Goal: Task Accomplishment & Management: Use online tool/utility

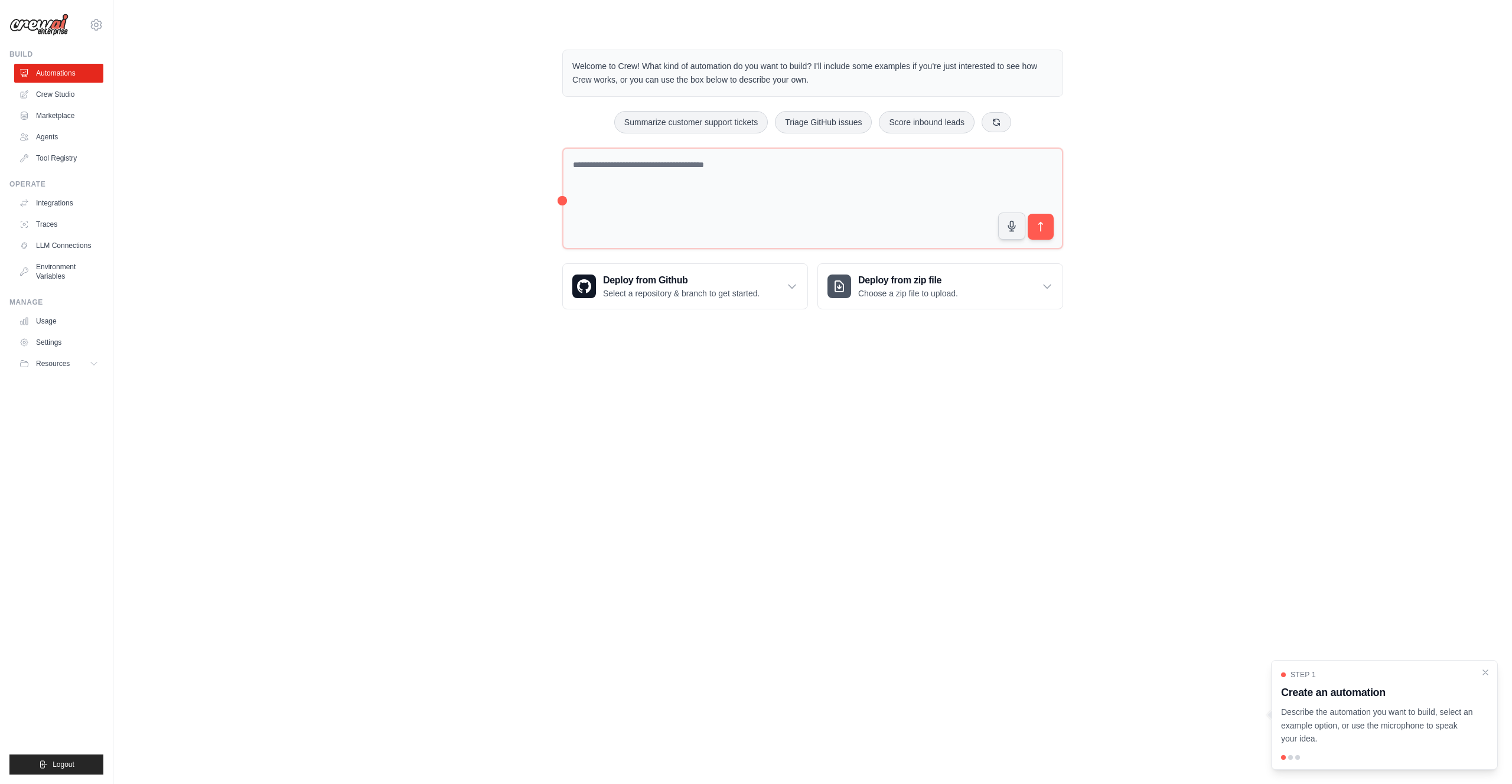
click at [10, 412] on ul "Build Automations Crew Studio Marketplace Agents" at bounding box center [56, 412] width 94 height 725
click at [1043, 228] on icon "submit" at bounding box center [1040, 227] width 12 height 12
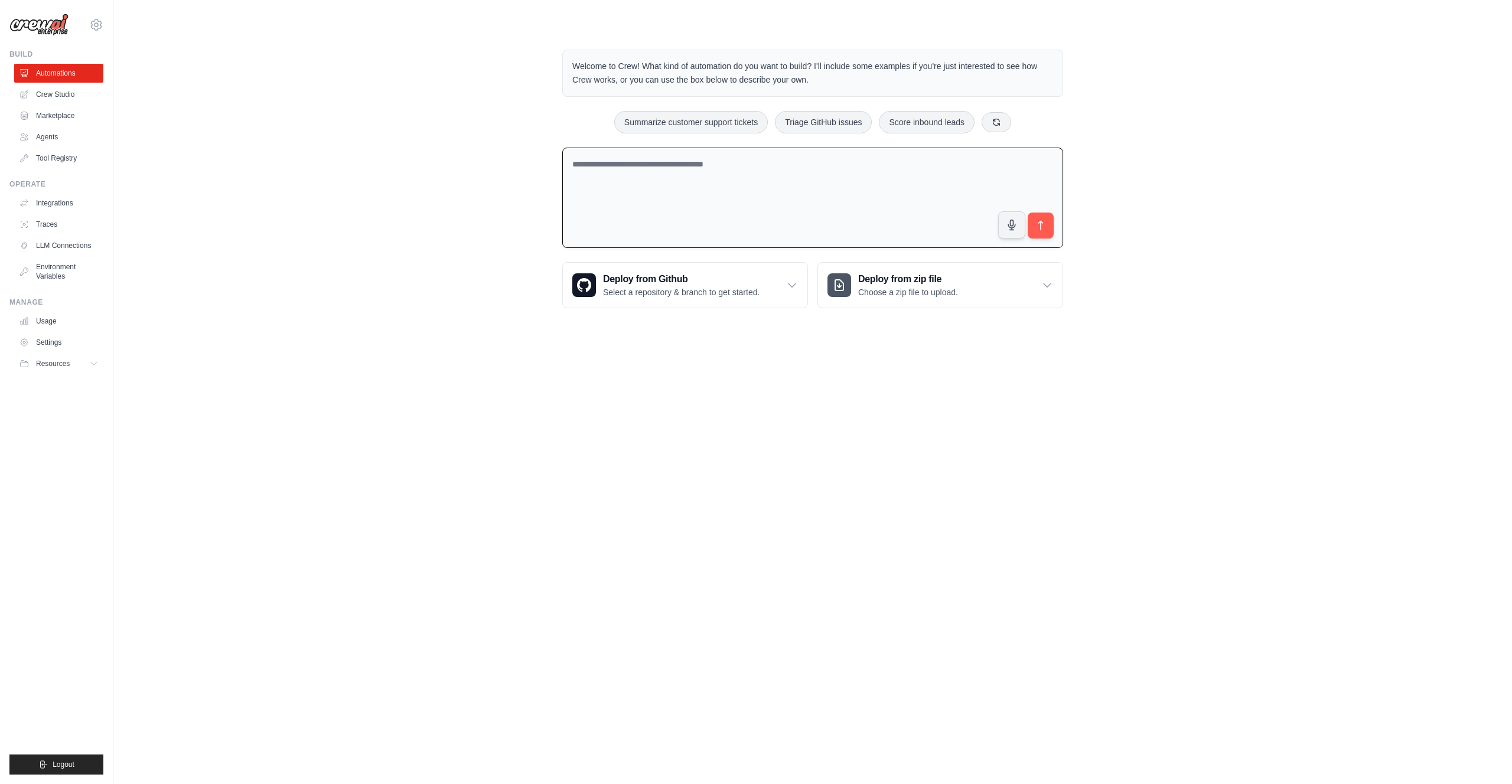
click at [727, 224] on textarea at bounding box center [812, 198] width 500 height 101
click at [966, 280] on div "Deploy from zip file Choose a zip file to upload." at bounding box center [940, 284] width 244 height 45
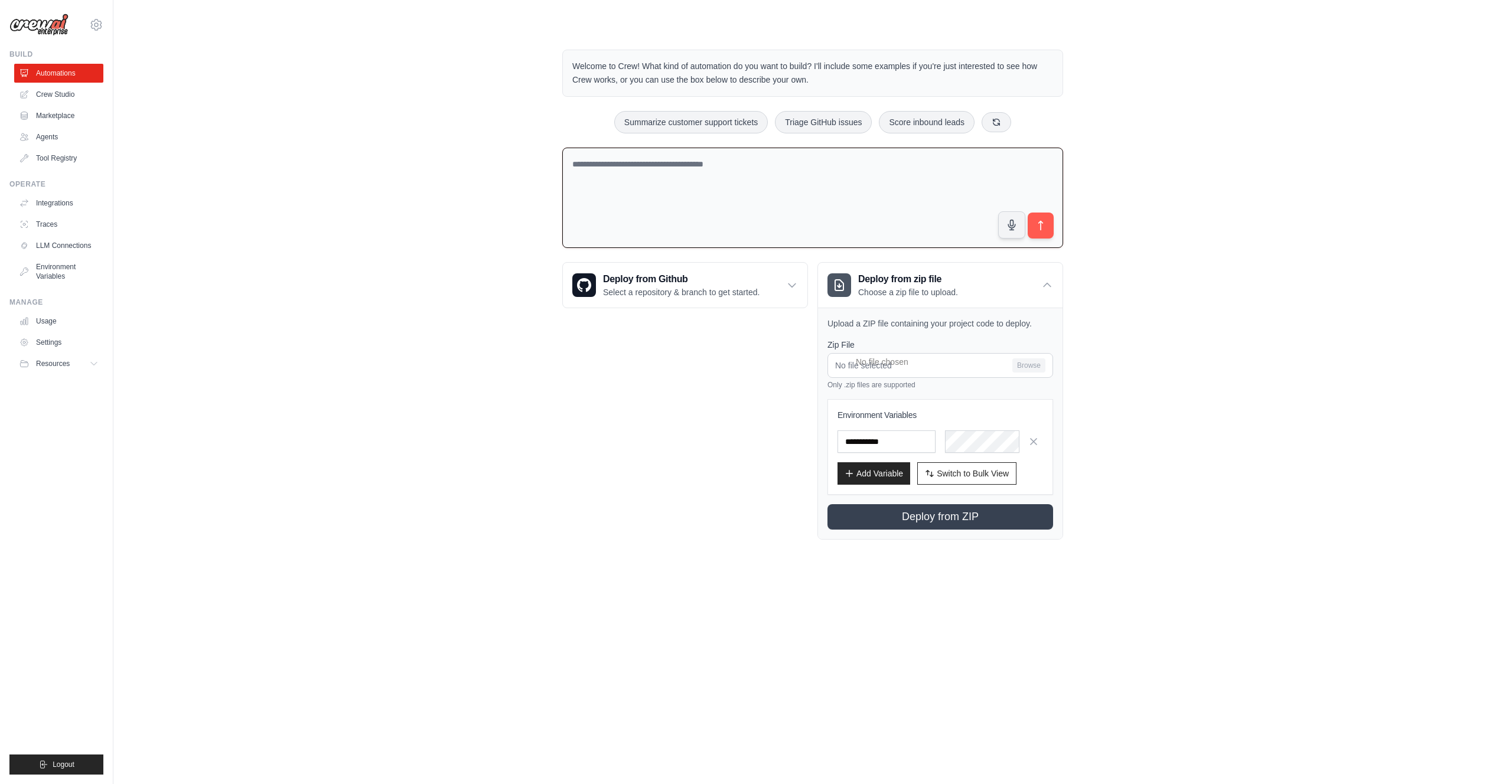
click at [605, 478] on div "Deploy from Github Select a repository & branch to get started. Connect GitHub …" at bounding box center [685, 401] width 246 height 277
click at [762, 174] on textarea at bounding box center [812, 198] width 500 height 101
type textarea "**********"
click at [807, 179] on textarea "**********" at bounding box center [812, 198] width 500 height 101
click at [817, 198] on textarea at bounding box center [812, 198] width 500 height 101
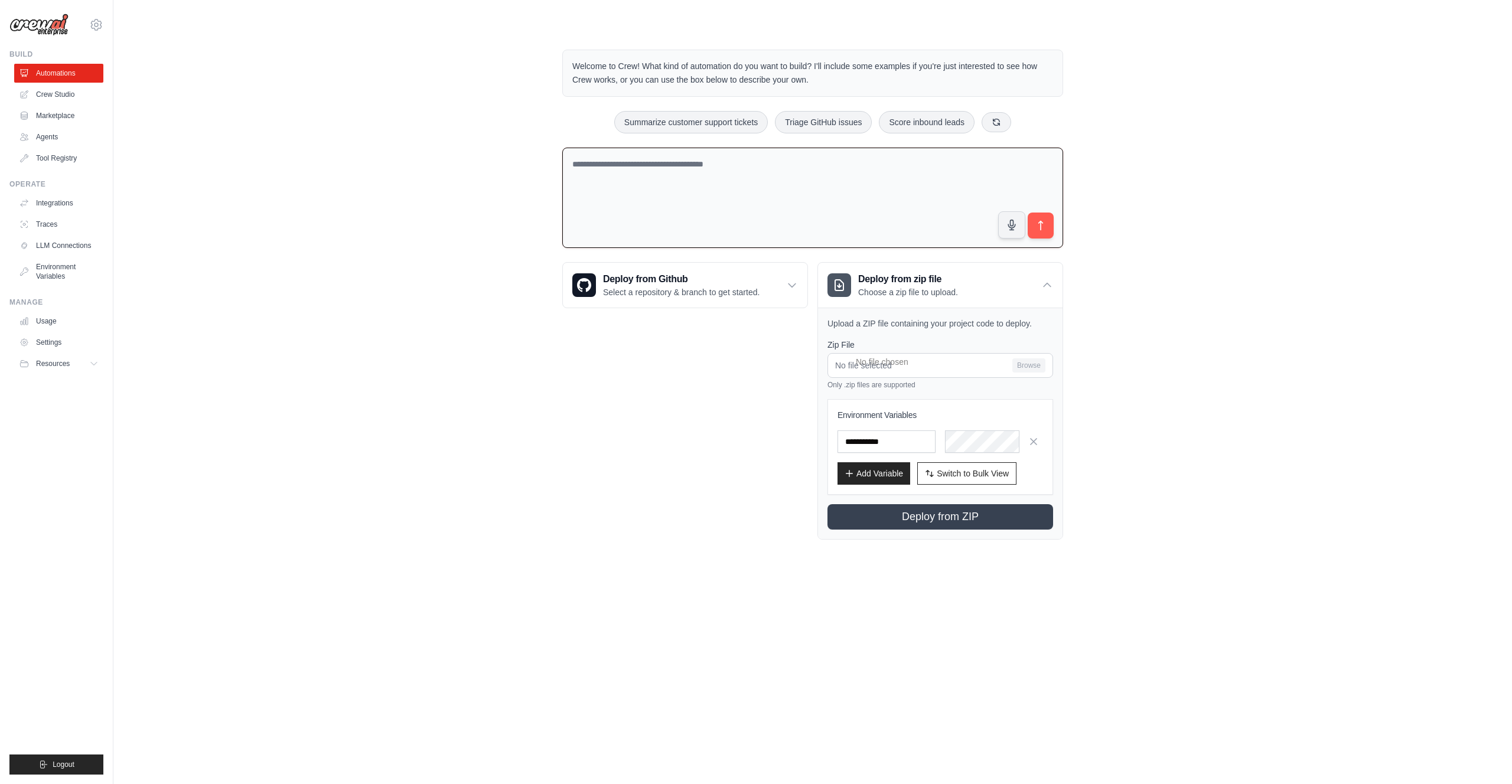
click at [751, 160] on textarea at bounding box center [812, 198] width 500 height 101
click at [700, 277] on h3 "Deploy from Github" at bounding box center [681, 279] width 156 height 14
click at [573, 168] on textarea at bounding box center [812, 198] width 500 height 101
paste textarea "**********"
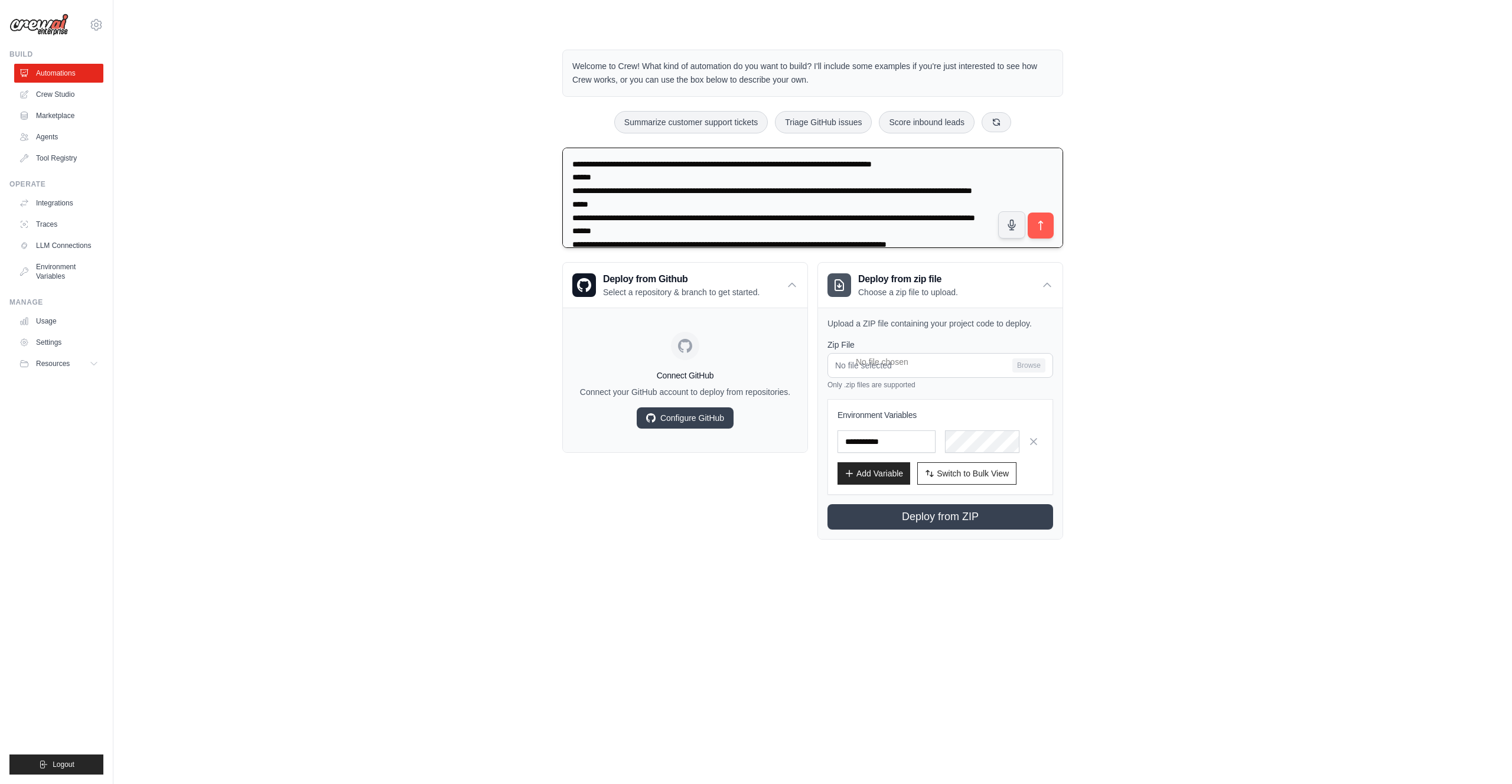
scroll to position [163, 0]
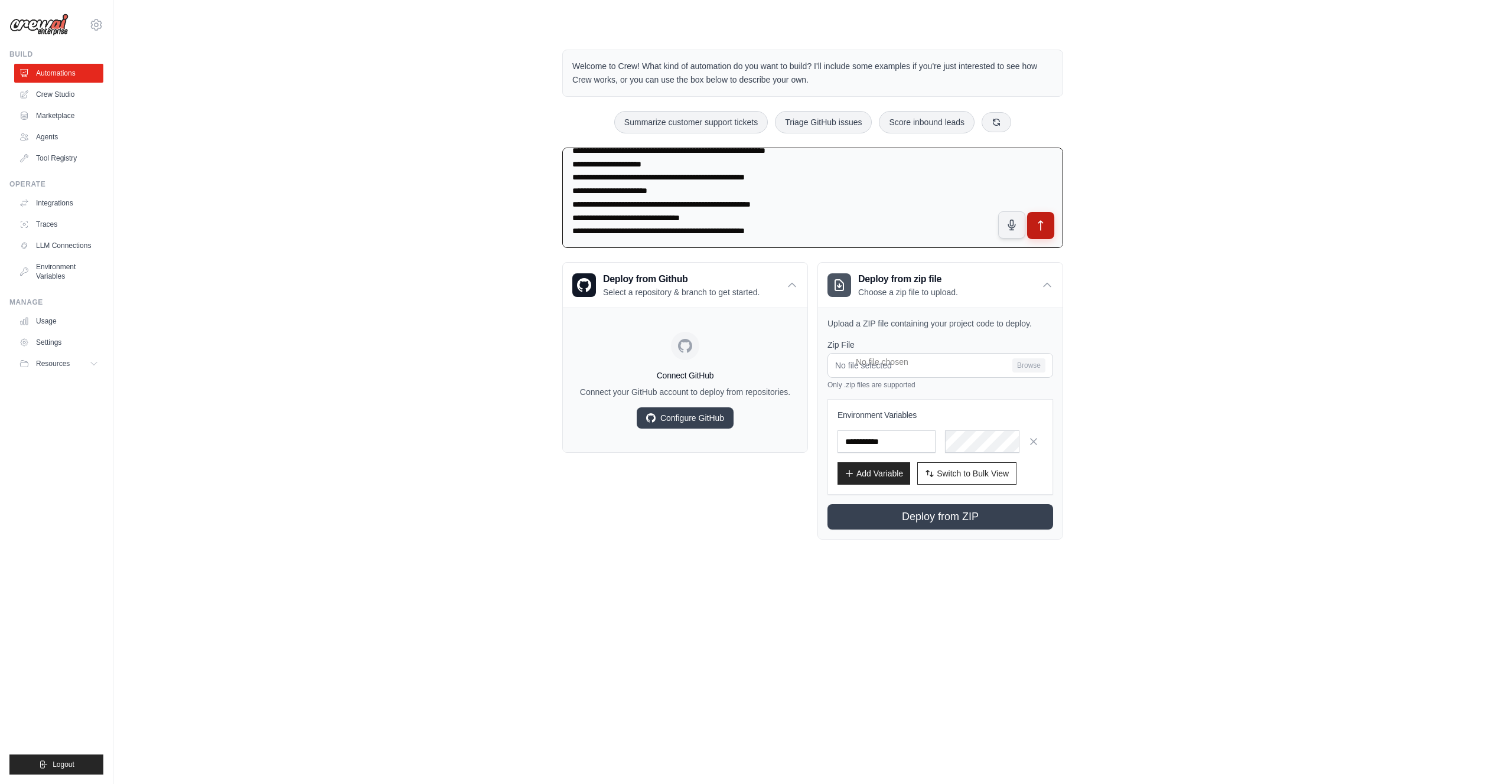
type textarea "**********"
click at [1045, 222] on icon "submit" at bounding box center [1040, 226] width 12 height 12
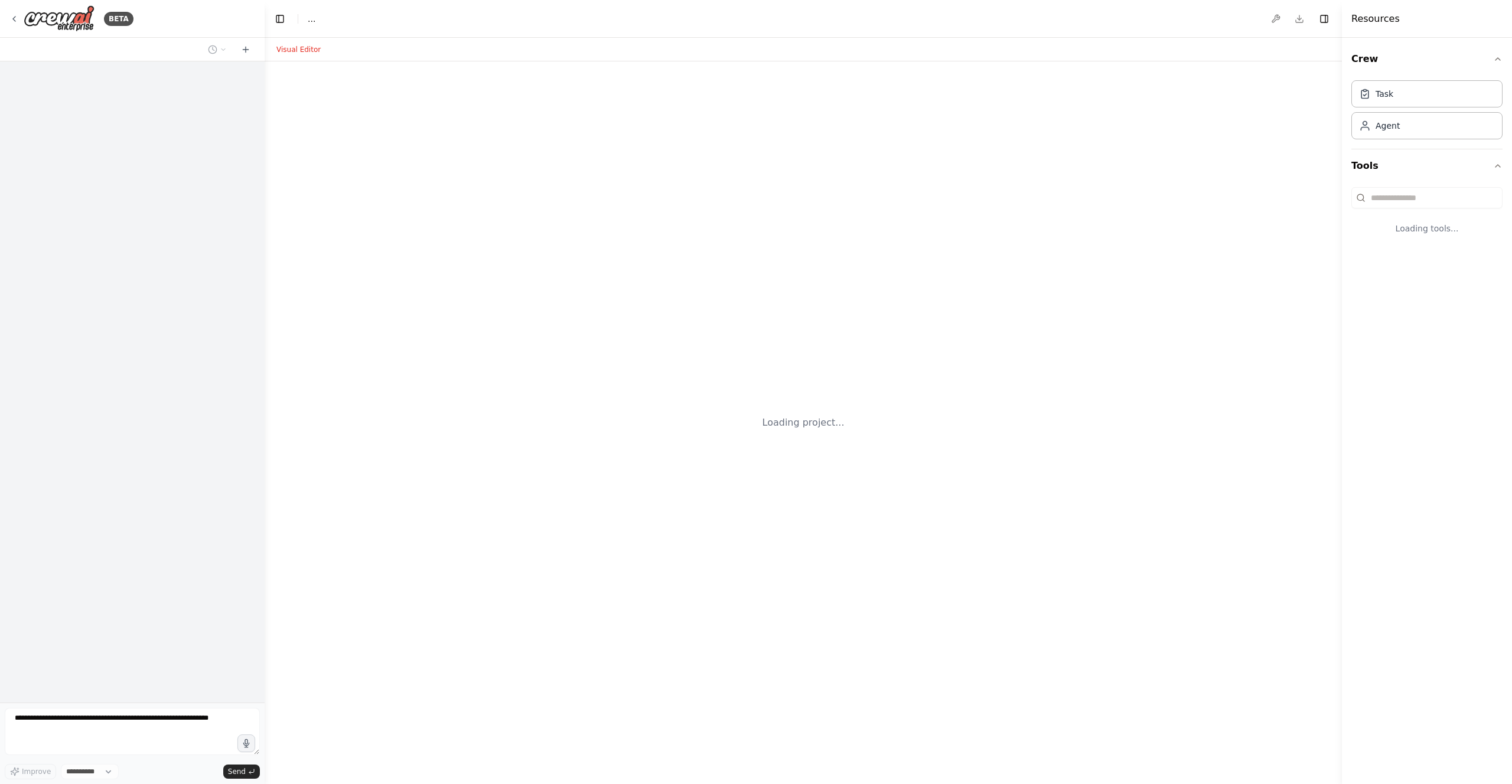
select select "****"
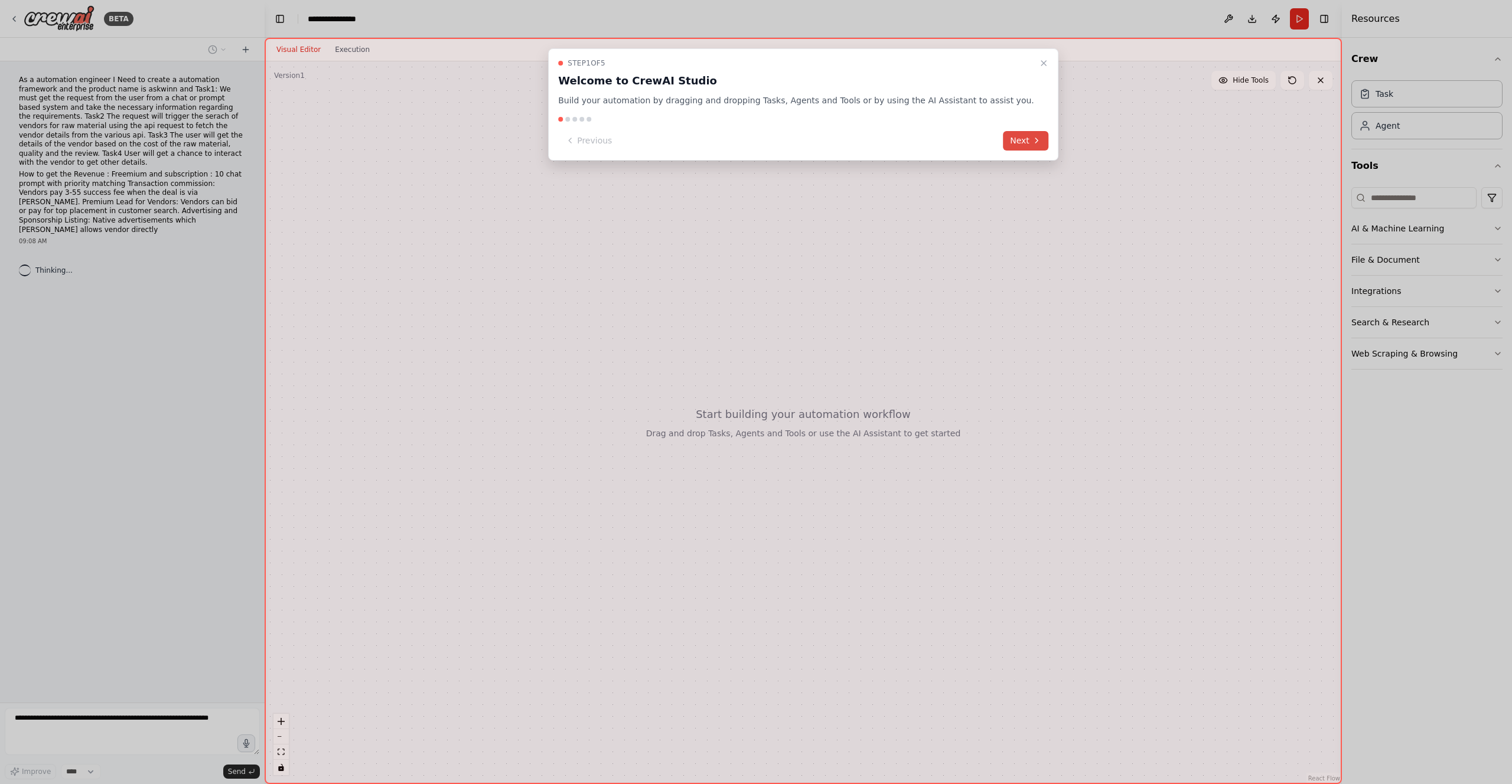
click at [1003, 141] on button "Next" at bounding box center [1026, 140] width 46 height 19
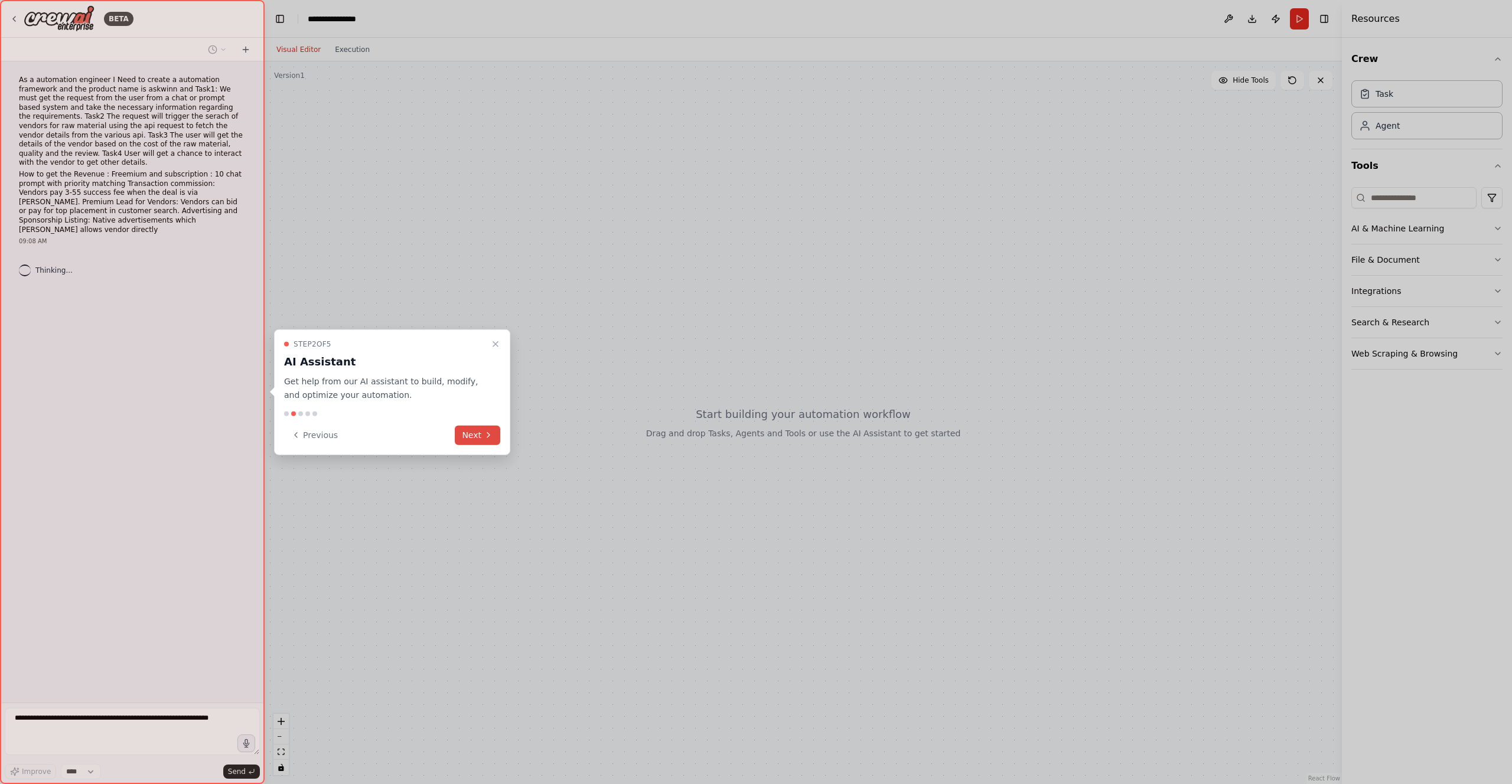
click at [466, 432] on button "Next" at bounding box center [478, 435] width 46 height 19
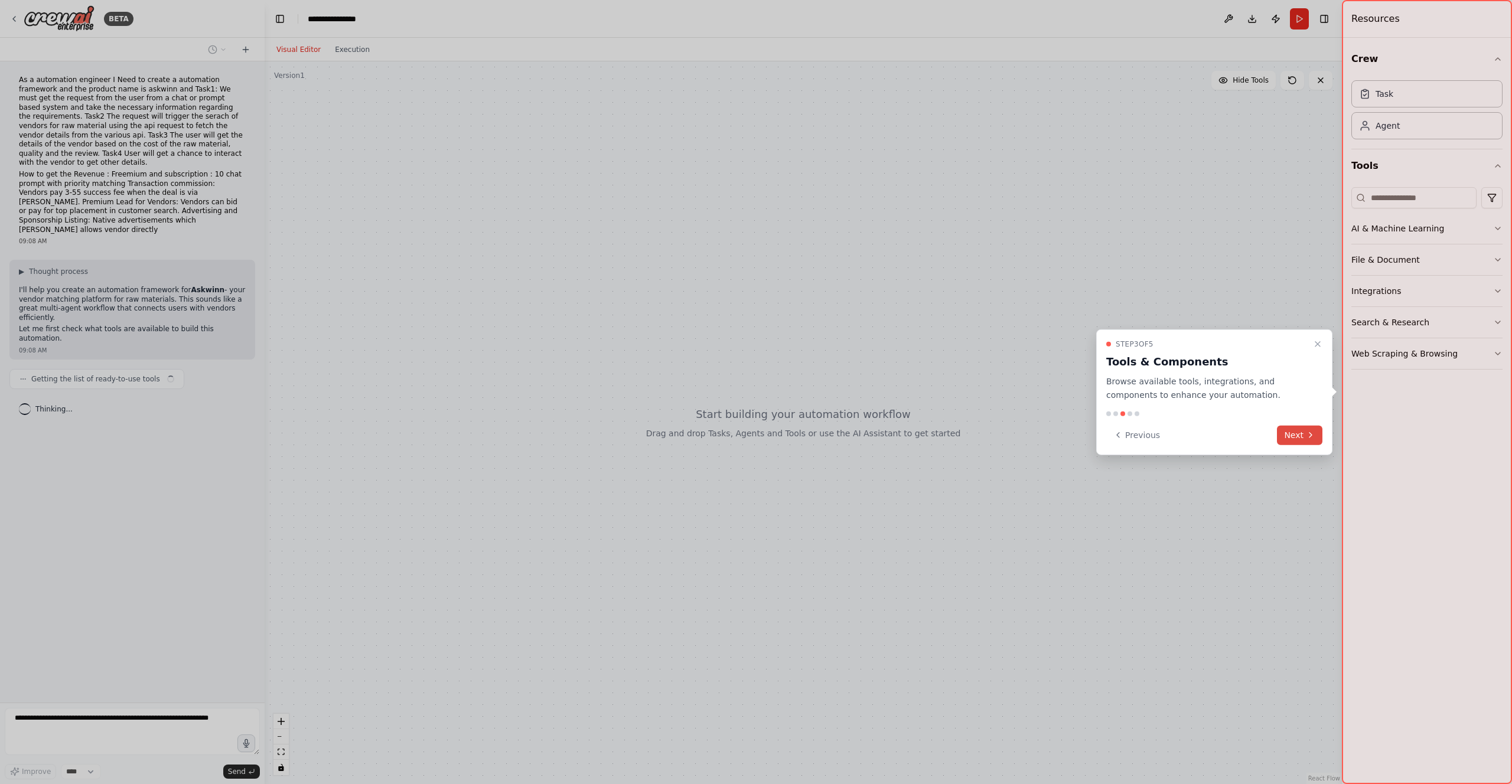
click at [1307, 435] on icon at bounding box center [1310, 435] width 10 height 10
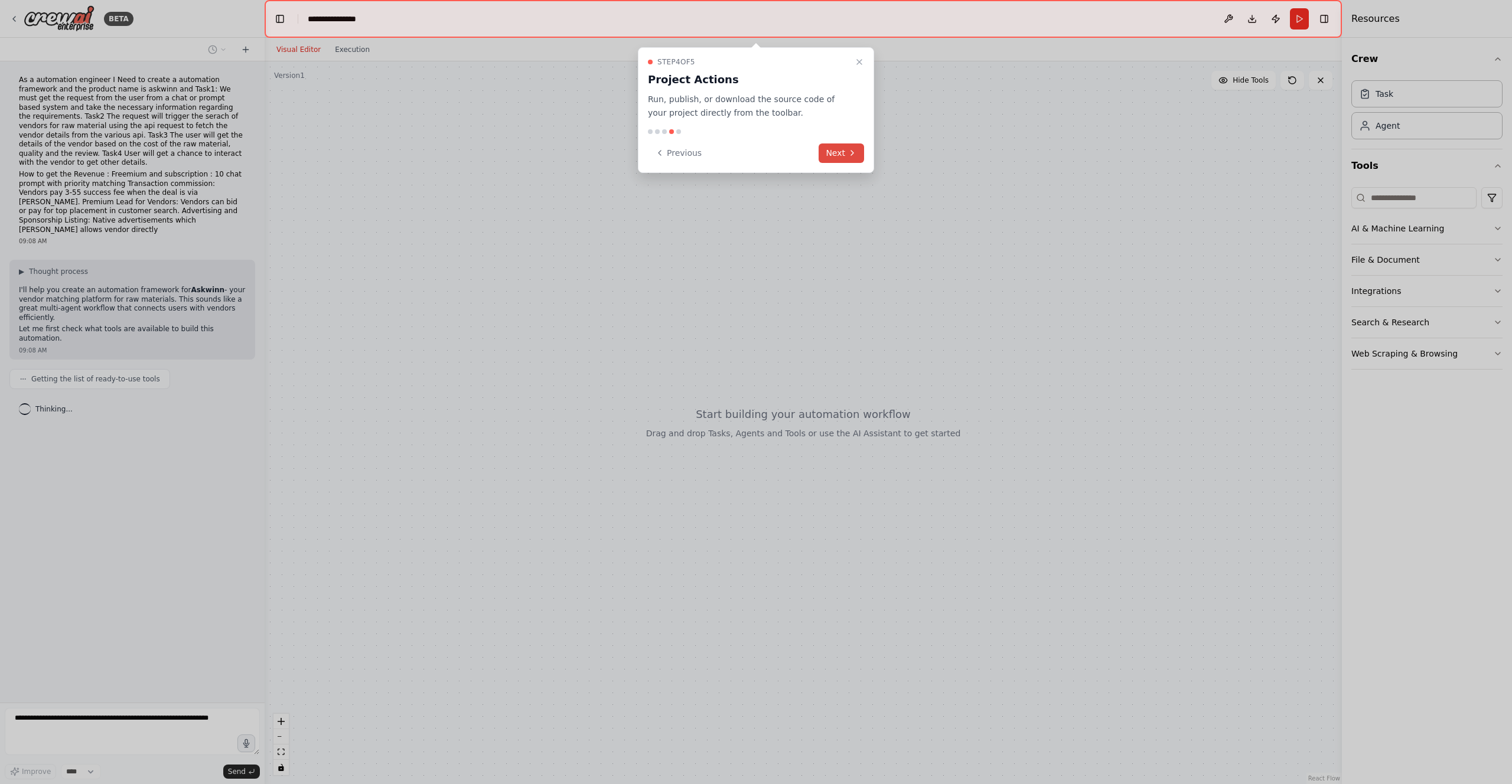
click at [846, 147] on button "Next" at bounding box center [841, 153] width 46 height 19
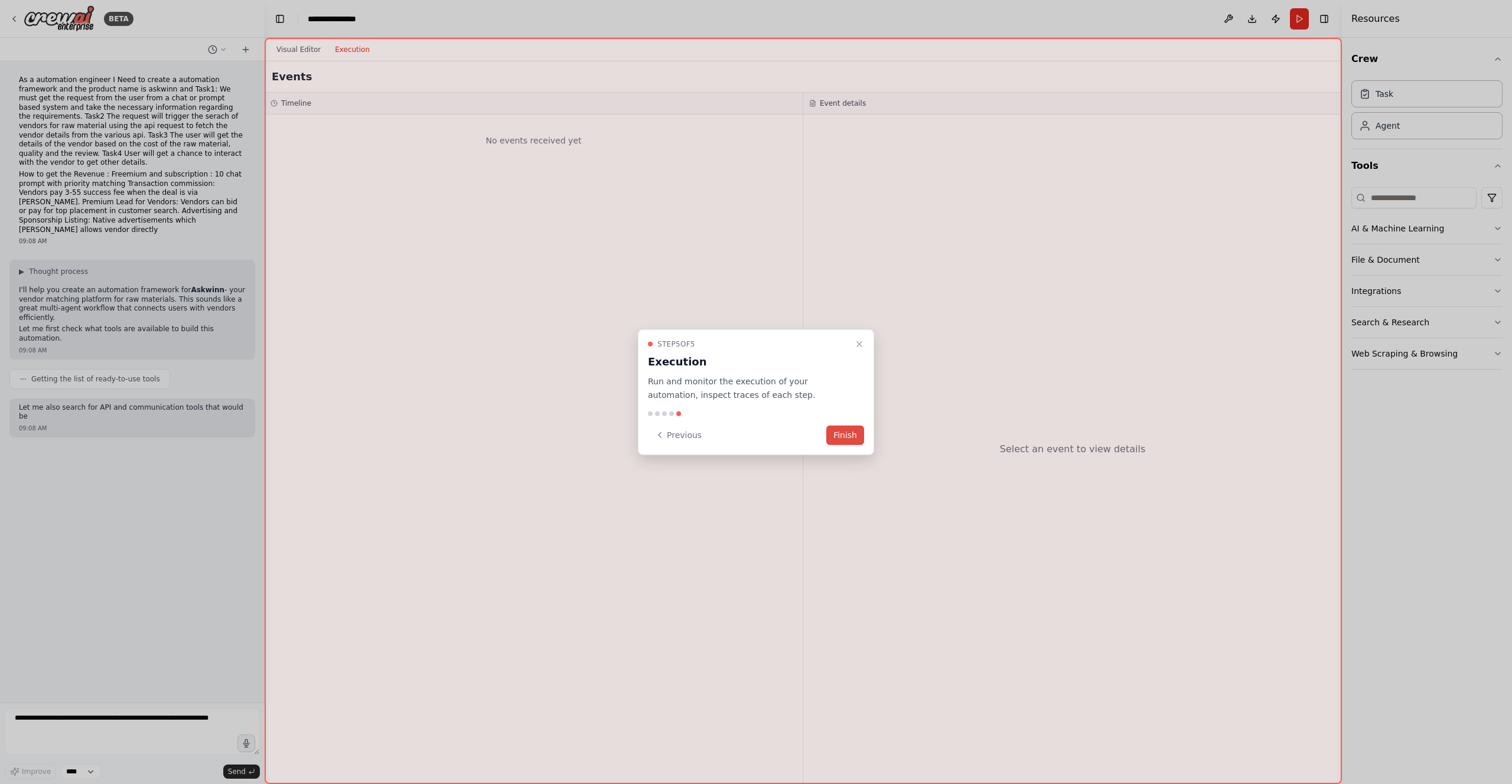
click at [832, 442] on button "Finish" at bounding box center [845, 435] width 38 height 19
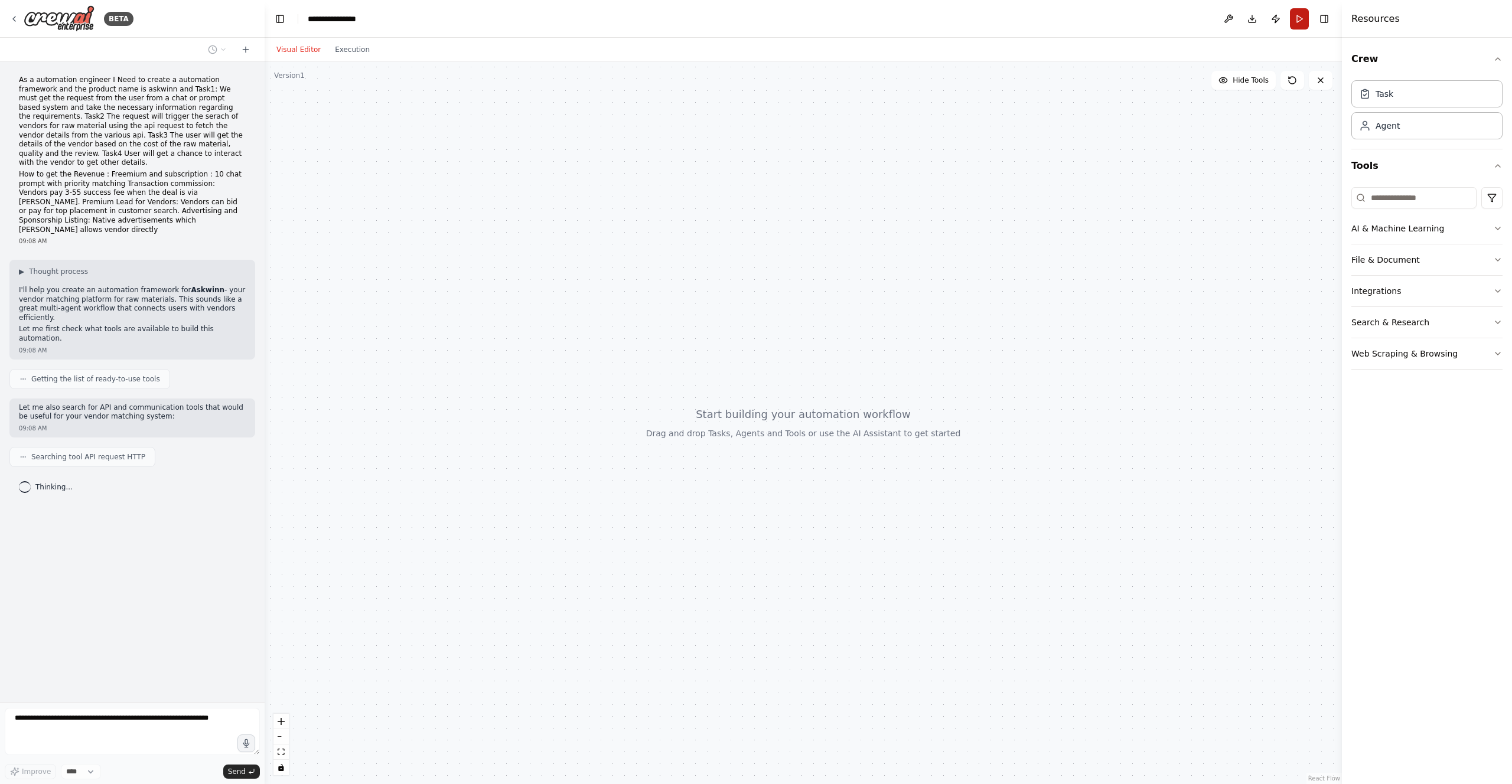
click at [1300, 21] on button "Run" at bounding box center [1300, 18] width 19 height 21
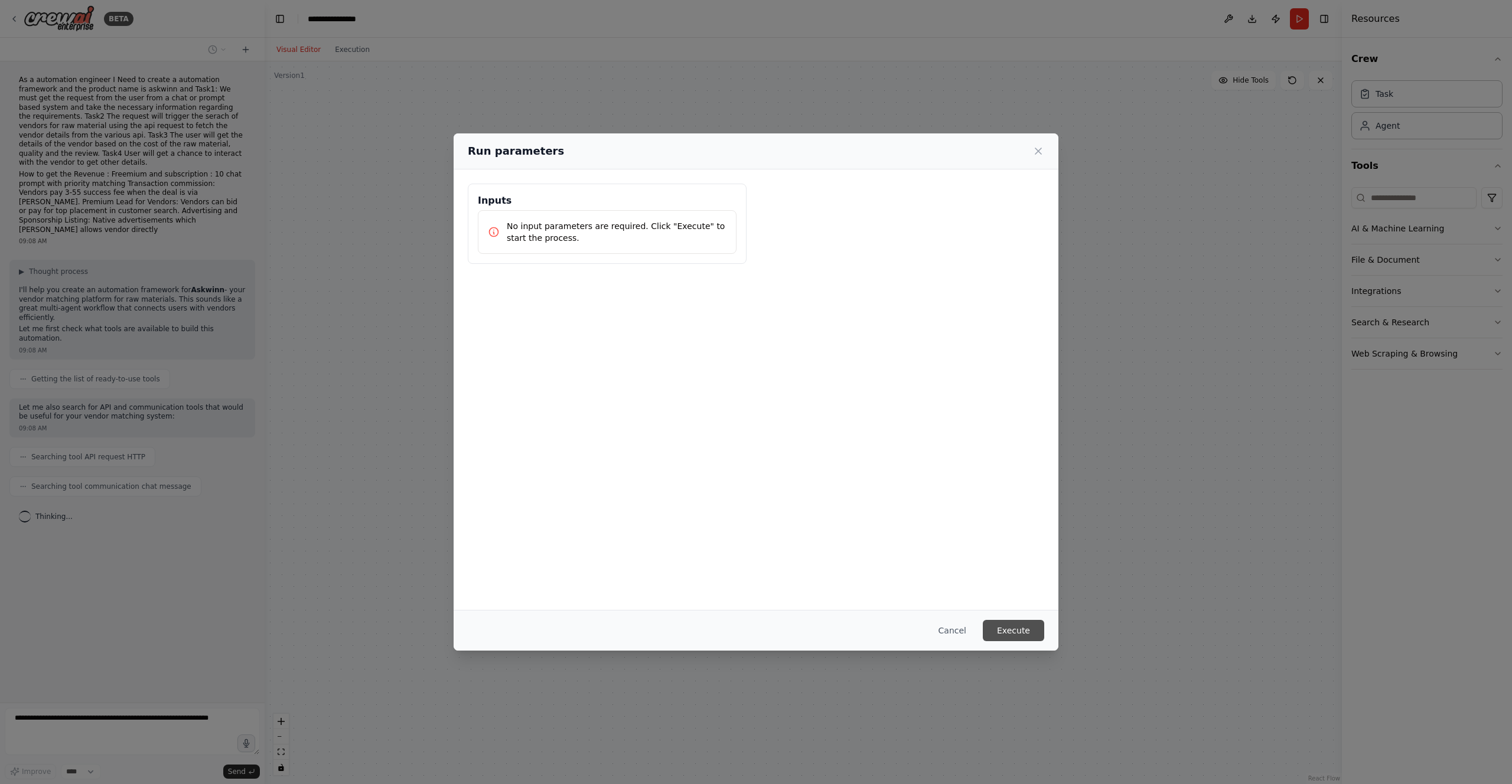
click at [1006, 629] on button "Execute" at bounding box center [1013, 630] width 61 height 21
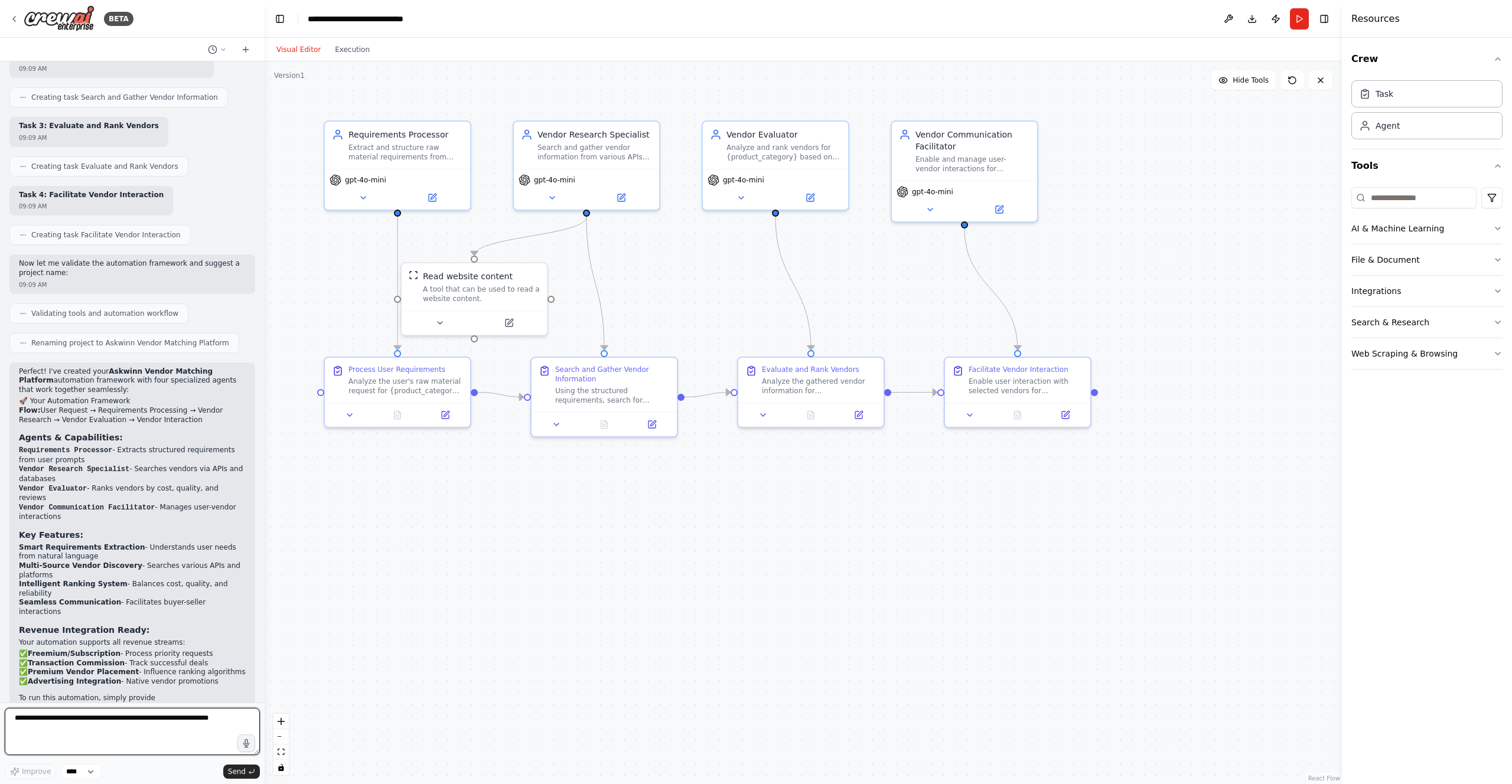
scroll to position [853, 0]
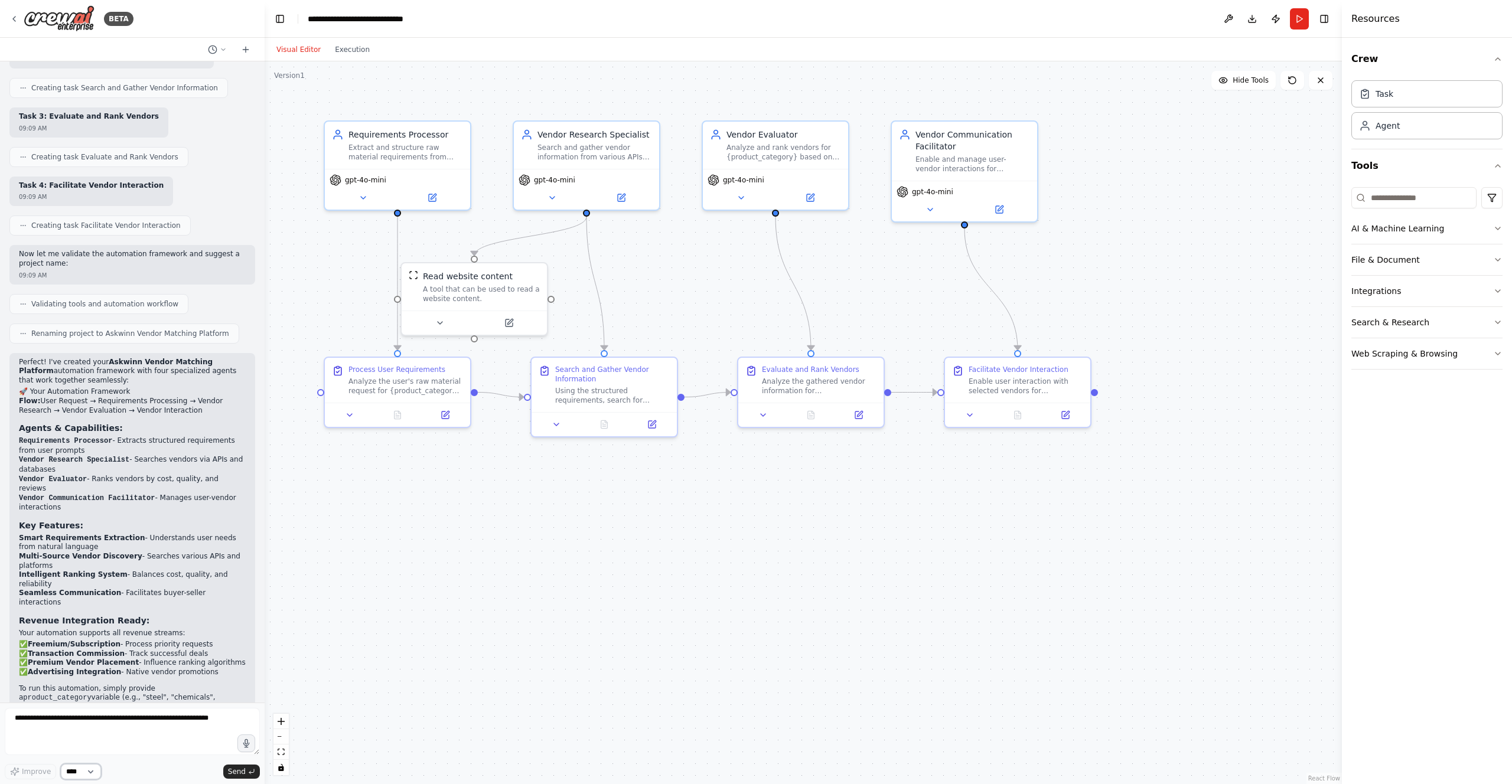
click at [89, 772] on select "****" at bounding box center [81, 771] width 40 height 15
click at [406, 167] on div "gpt-4o-mini" at bounding box center [397, 187] width 145 height 40
click at [392, 158] on div "Extract and structure raw material requirements from user chat/prompt requests …" at bounding box center [406, 150] width 114 height 19
click at [435, 199] on icon at bounding box center [432, 196] width 7 height 7
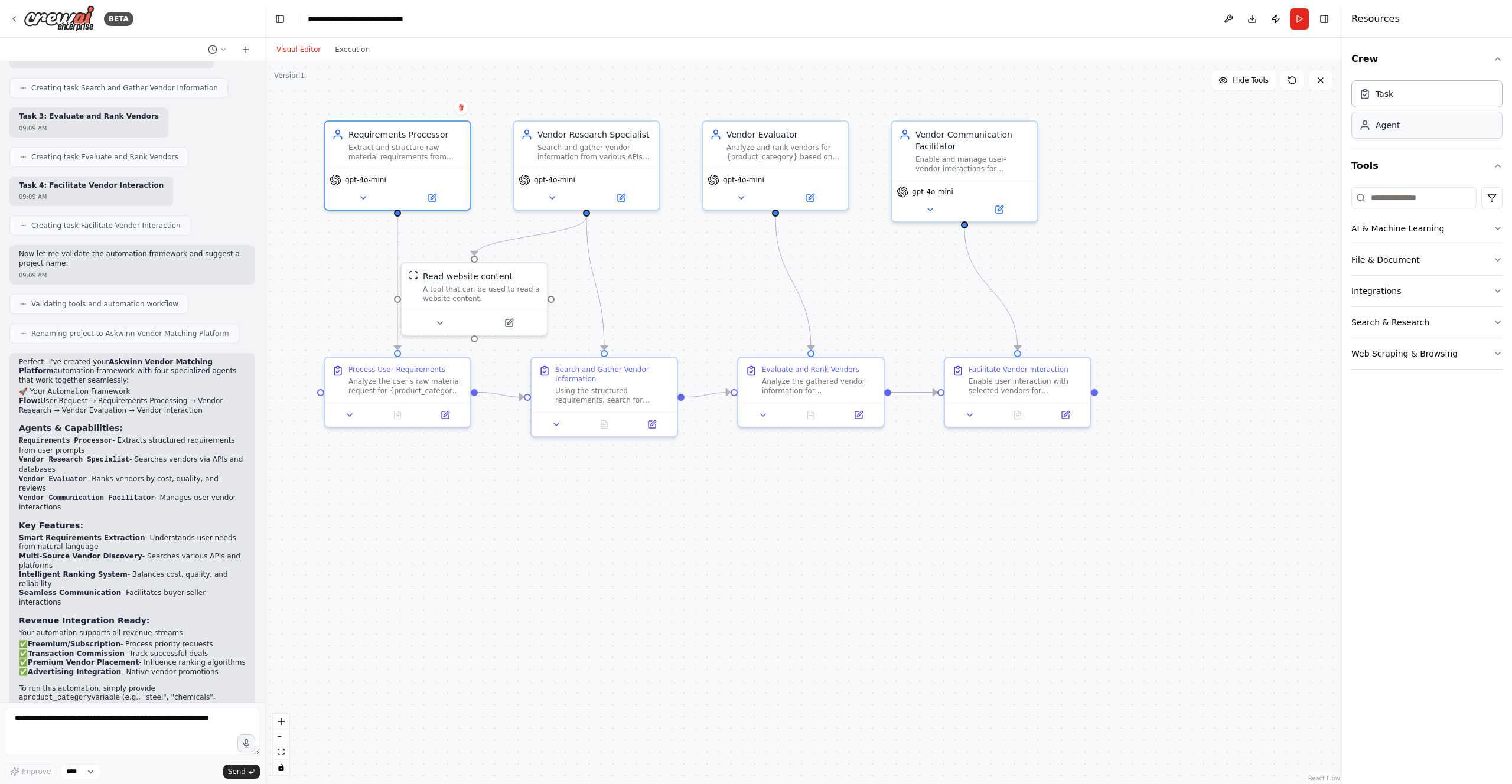
click at [1391, 122] on div "Agent" at bounding box center [1387, 125] width 25 height 11
click at [1096, 396] on div ".deletable-edge-delete-btn { width: 20px; height: 20px; border: 0px solid #ffff…" at bounding box center [803, 422] width 1077 height 723
click at [1375, 230] on button "AI & Machine Learning" at bounding box center [1427, 228] width 151 height 31
click at [1360, 432] on button "File & Document" at bounding box center [1427, 434] width 151 height 31
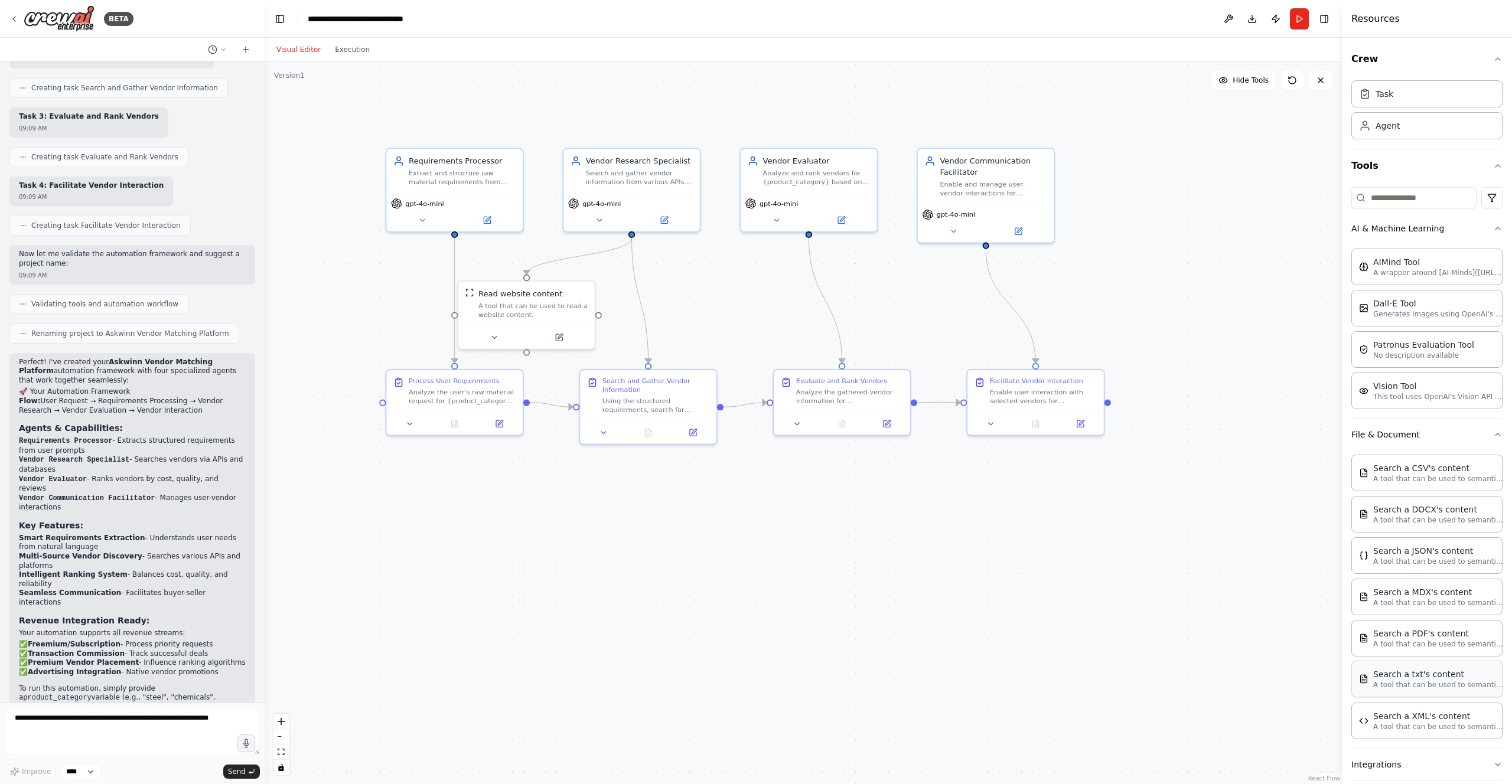
scroll to position [78, 0]
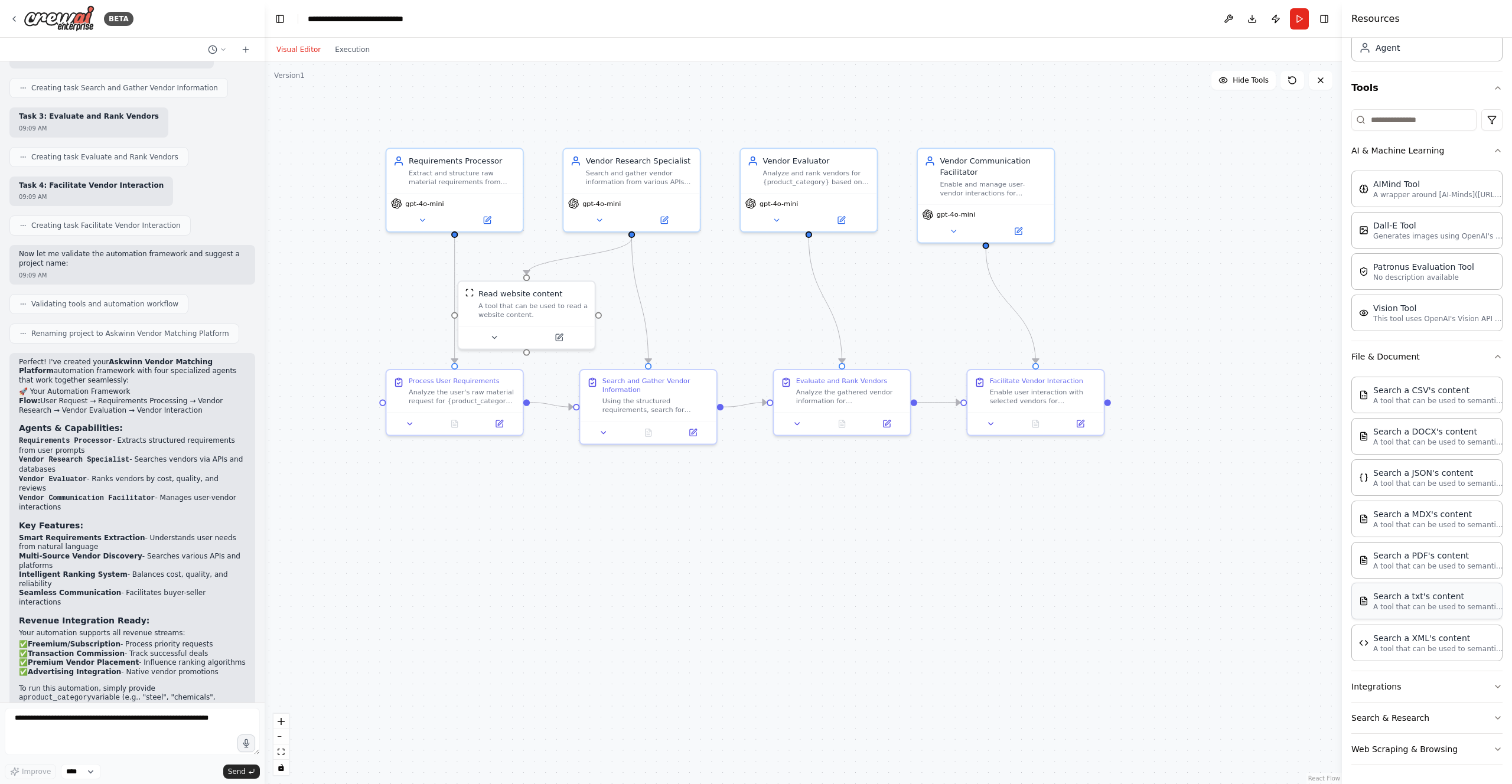
click at [1366, 683] on button "Integrations" at bounding box center [1427, 687] width 151 height 31
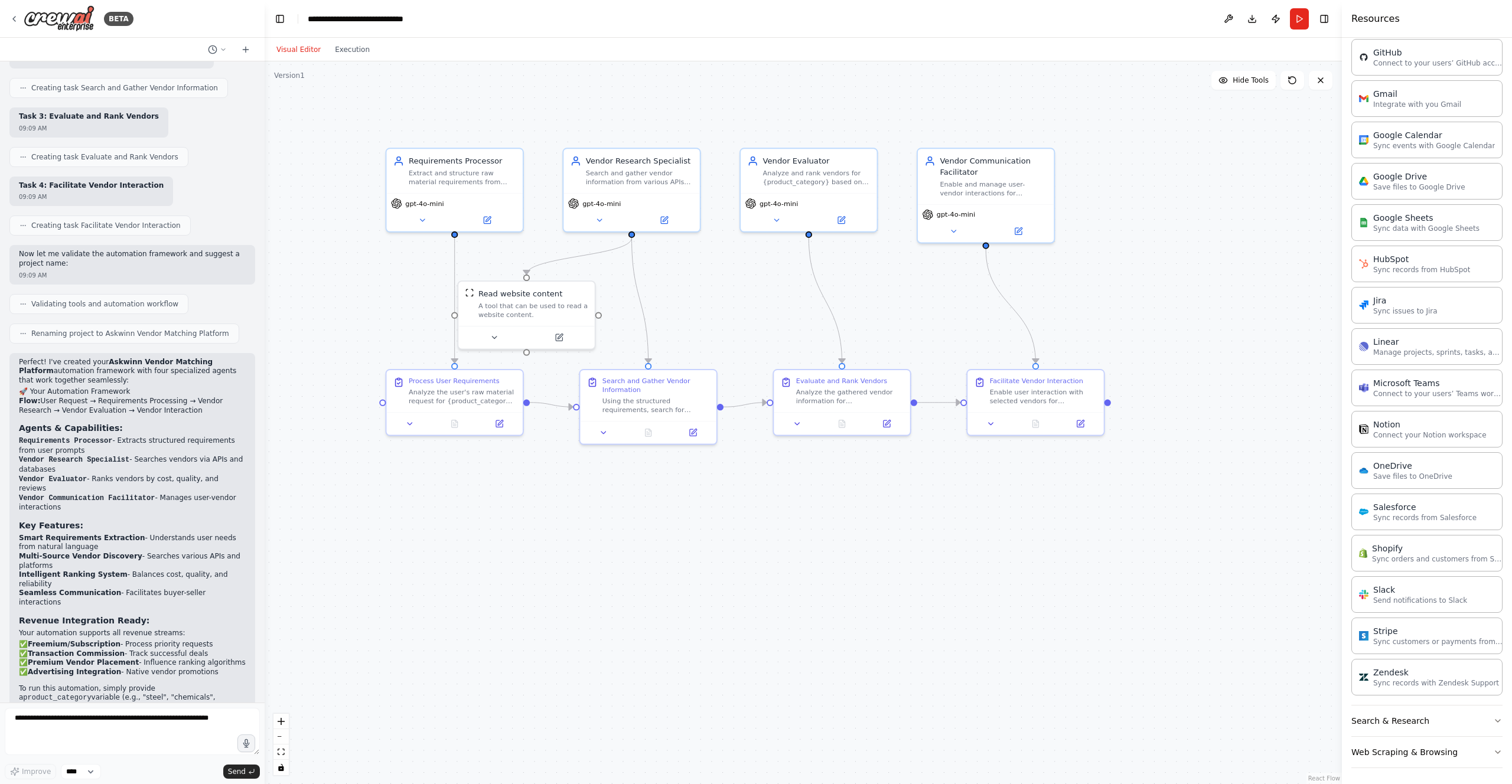
scroll to position [914, 0]
click at [1393, 724] on button "Search & Research" at bounding box center [1427, 717] width 151 height 31
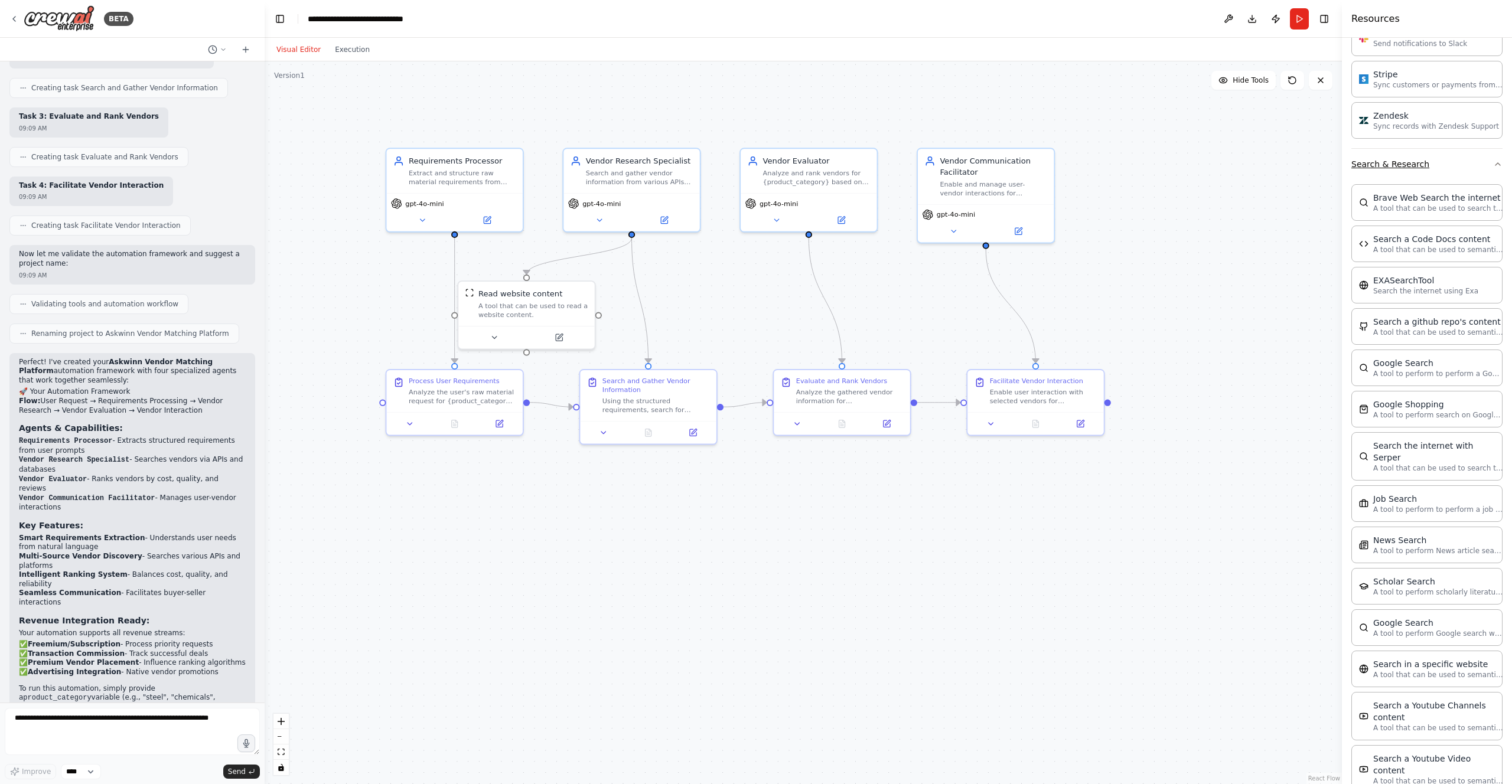
scroll to position [1469, 0]
click at [1402, 197] on div "Brave Web Search the internet" at bounding box center [1438, 196] width 130 height 11
click at [450, 392] on div "Analyze the user's raw material request for {product_category} and extract stru…" at bounding box center [462, 394] width 107 height 18
click at [454, 235] on div at bounding box center [454, 232] width 6 height 6
click at [531, 300] on div "A tool that can be used to read a website content." at bounding box center [533, 308] width 110 height 18
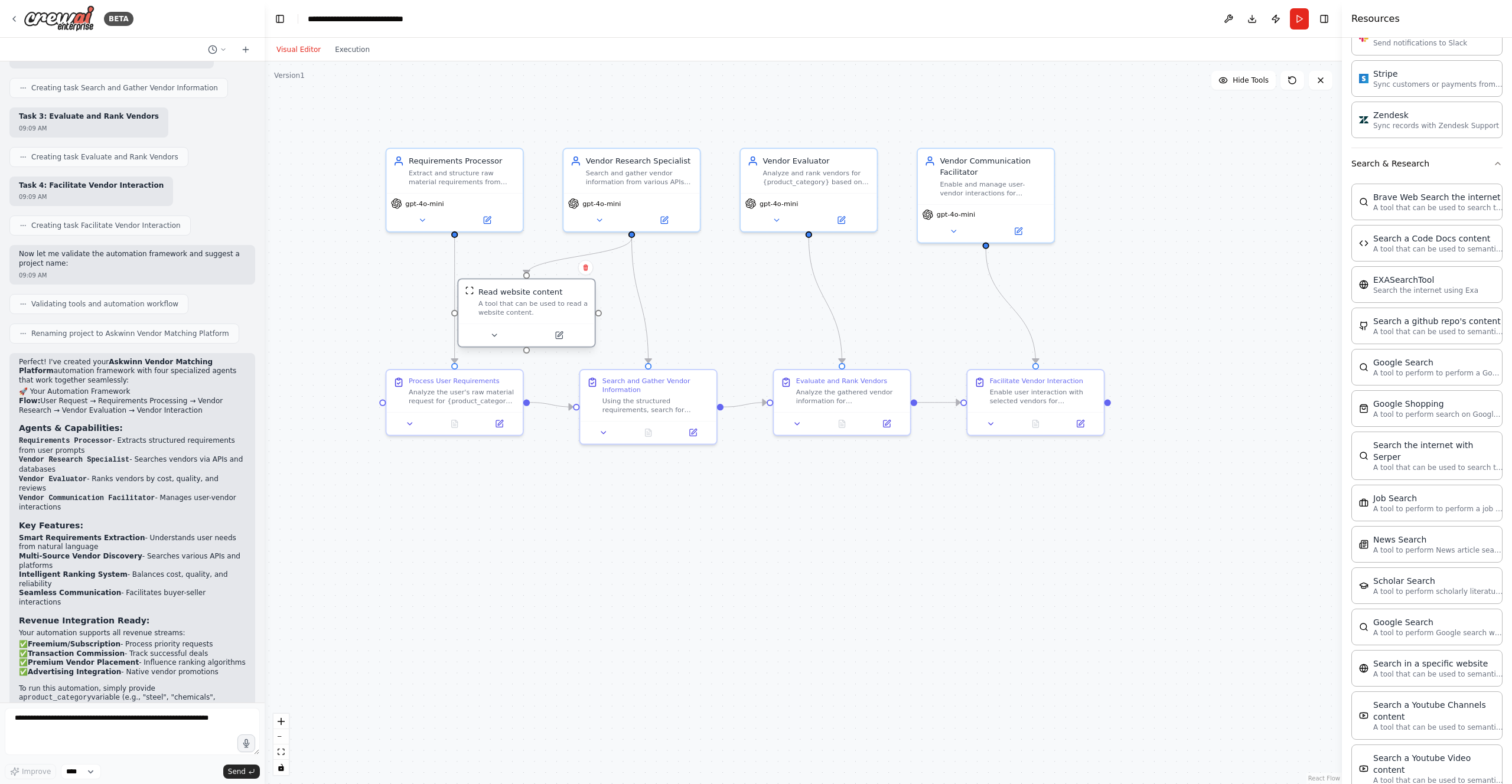
click at [469, 293] on img at bounding box center [470, 291] width 9 height 9
